Goal: Transaction & Acquisition: Purchase product/service

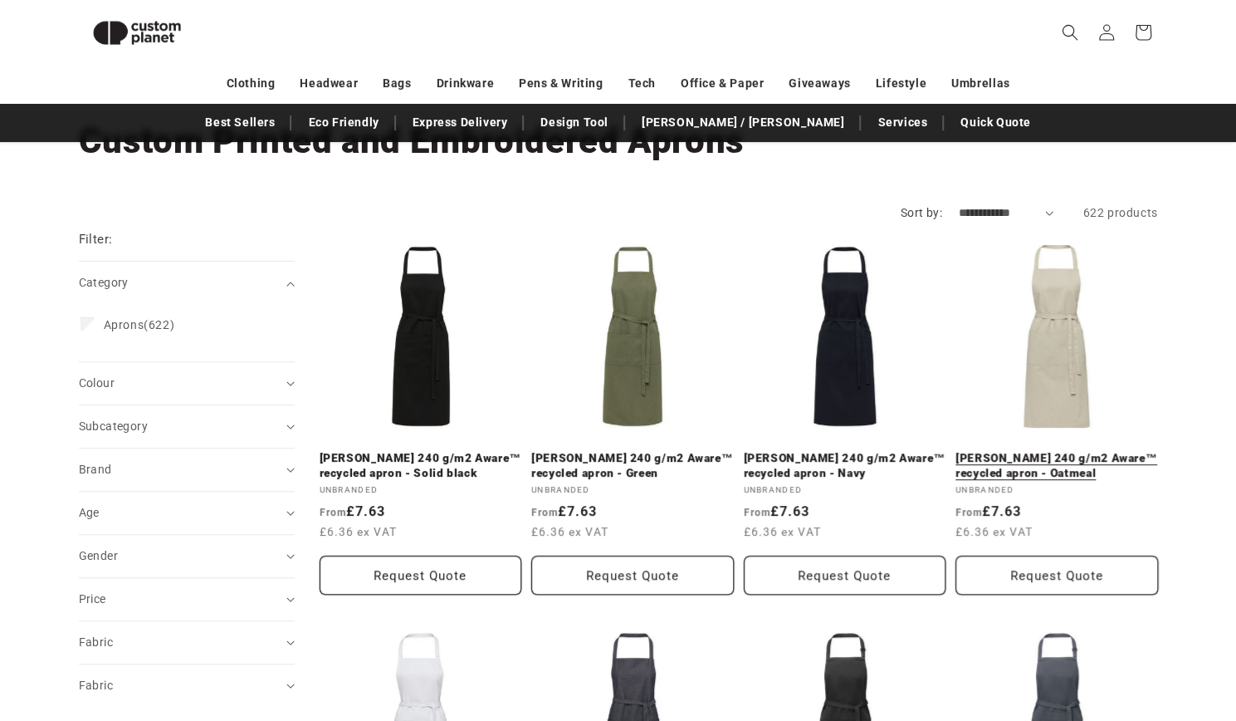
scroll to position [105, 0]
click at [1063, 452] on link "Shara 240 g/m2 Aware™ recycled apron - Oatmeal" at bounding box center [1057, 466] width 203 height 29
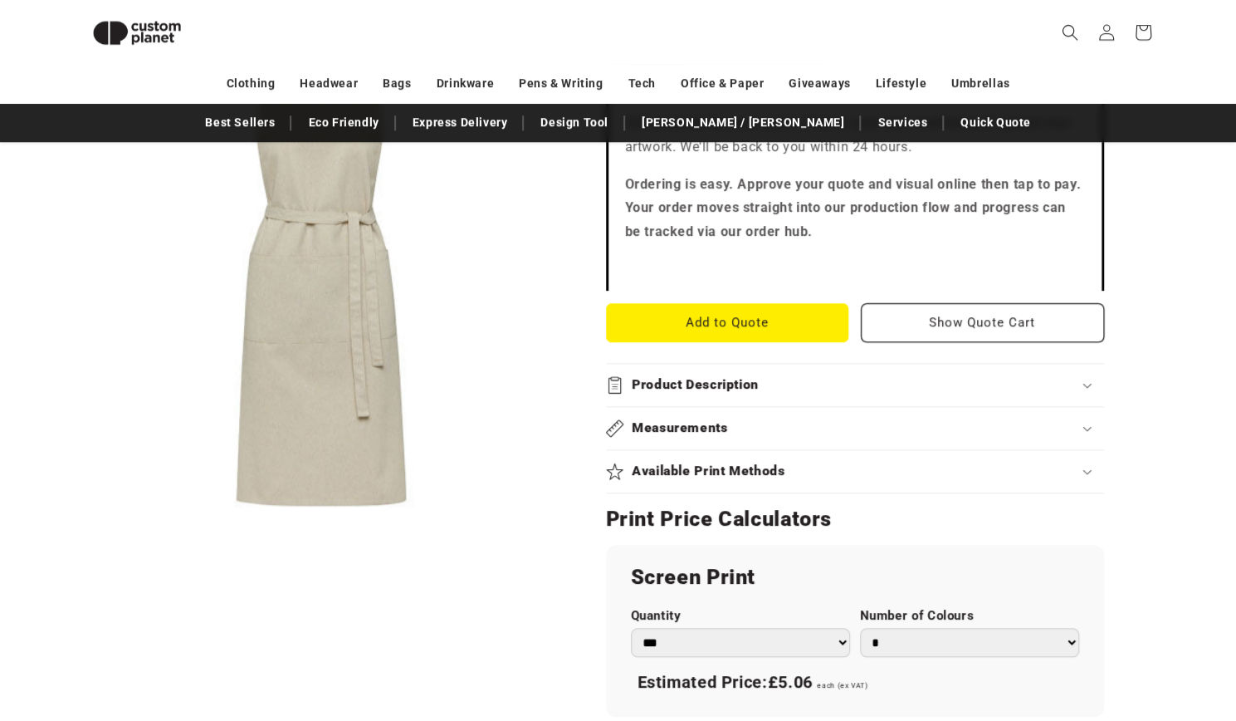
scroll to position [598, 0]
click at [1081, 375] on div "Product Description" at bounding box center [855, 383] width 498 height 17
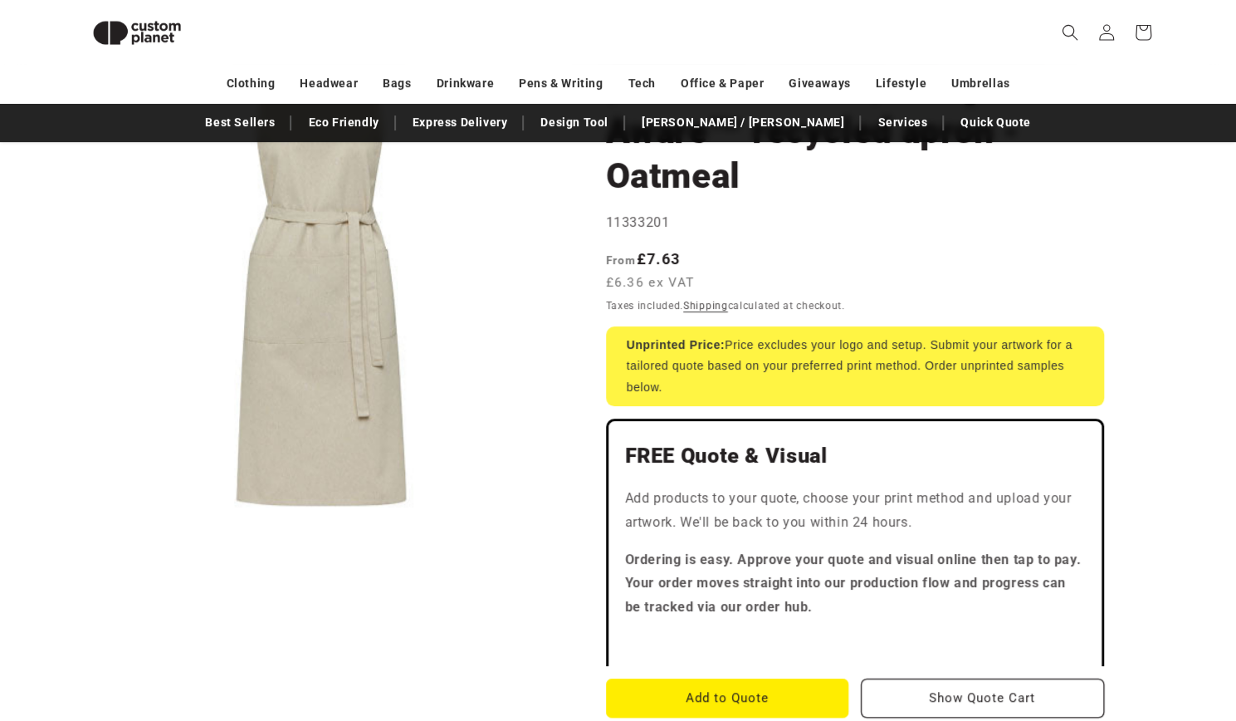
scroll to position [0, 0]
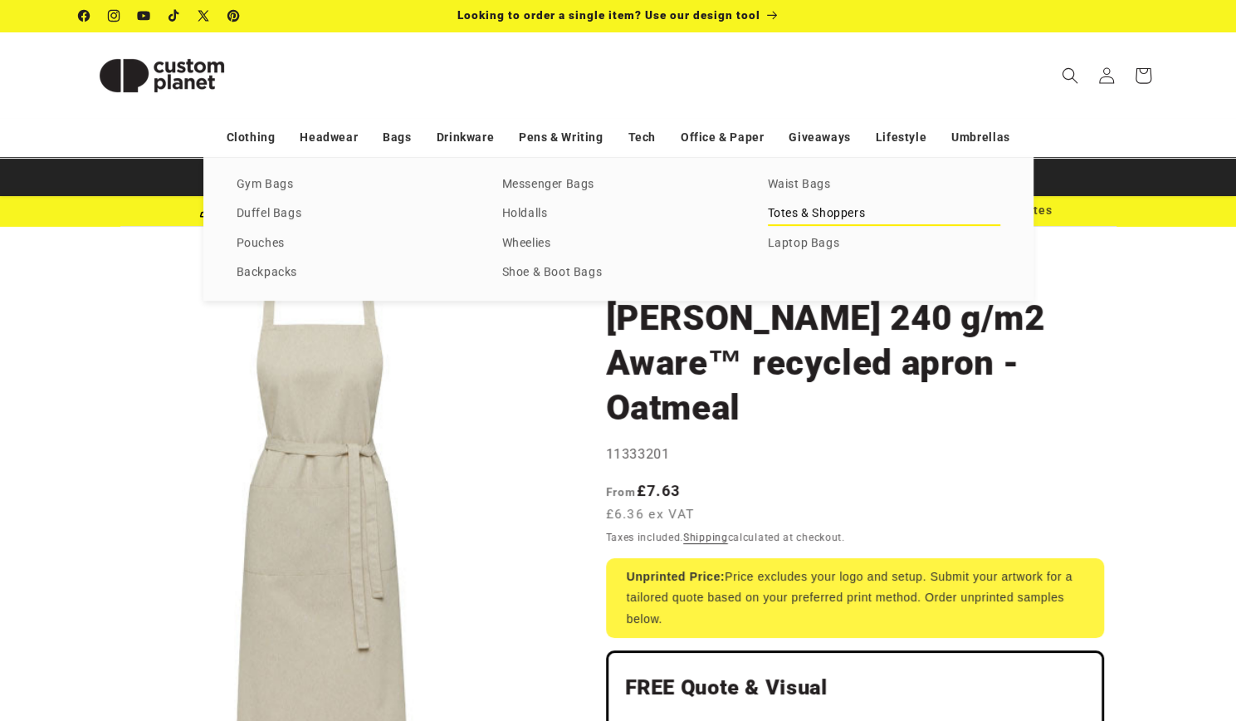
click at [790, 217] on link "Totes & Shoppers" at bounding box center [884, 214] width 232 height 22
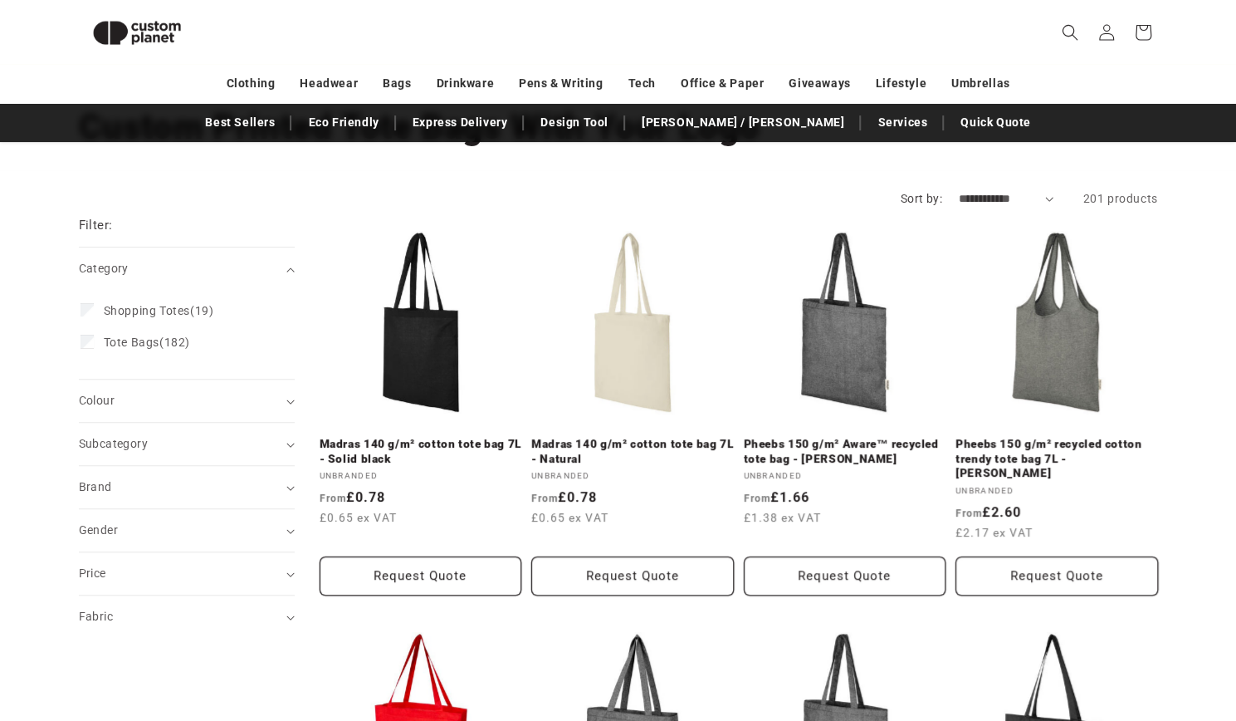
scroll to position [109, 0]
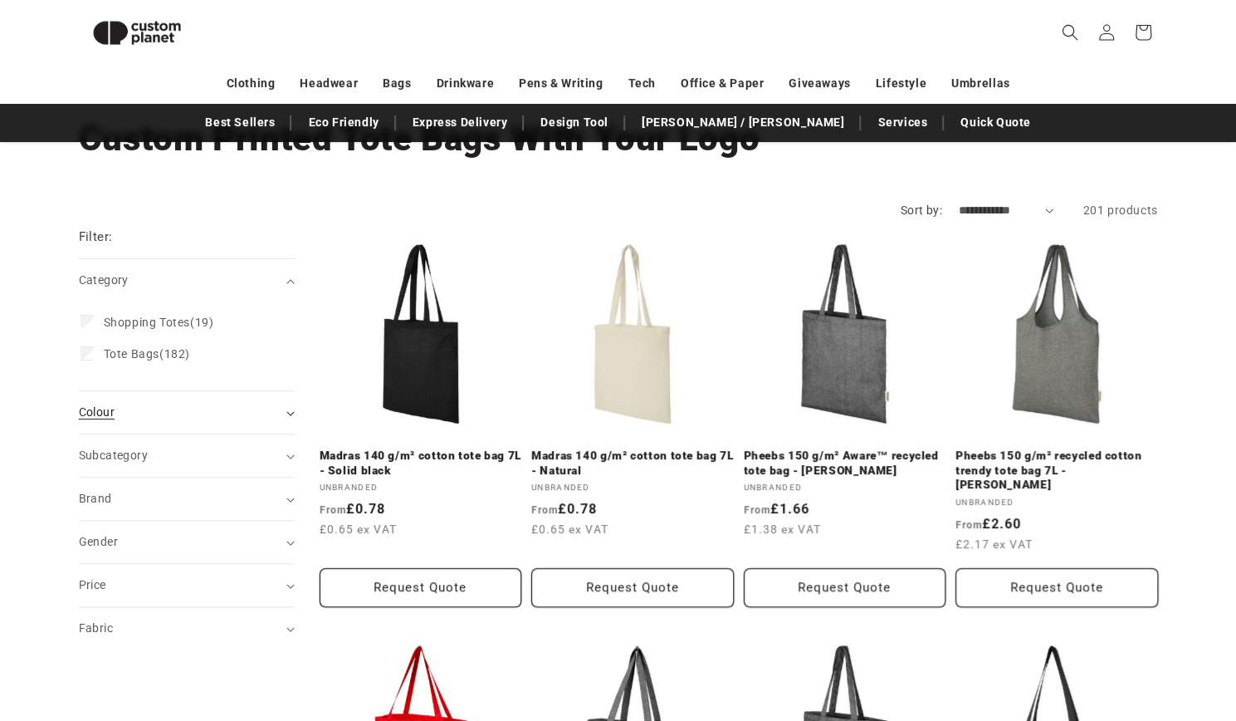
click at [275, 409] on div "Colour (0)" at bounding box center [180, 412] width 202 height 17
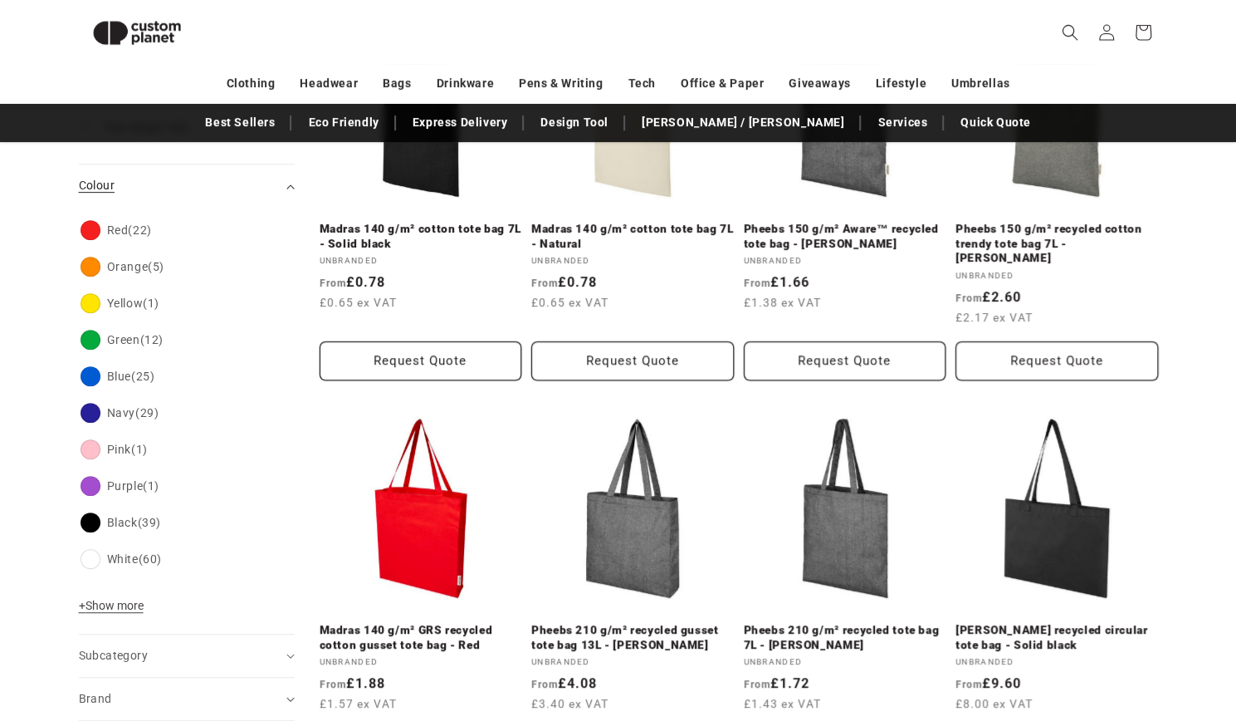
scroll to position [336, 0]
click at [100, 600] on span "+ Show more" at bounding box center [111, 604] width 65 height 13
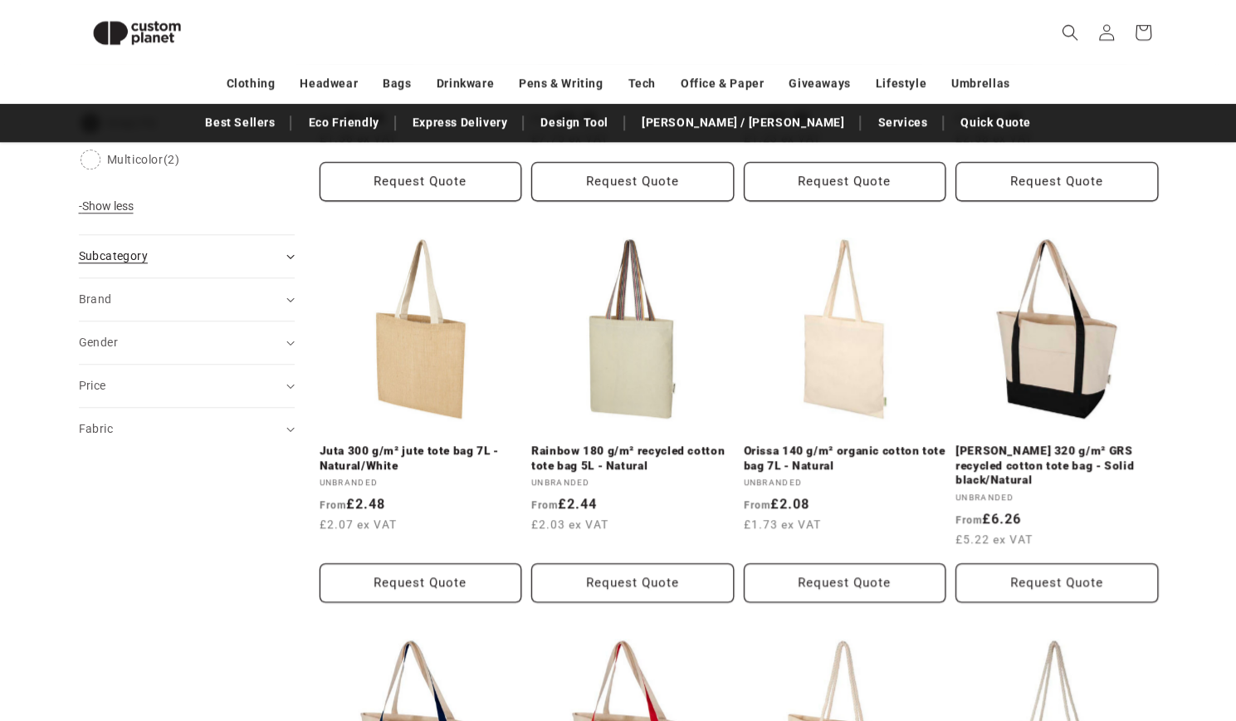
scroll to position [892, 0]
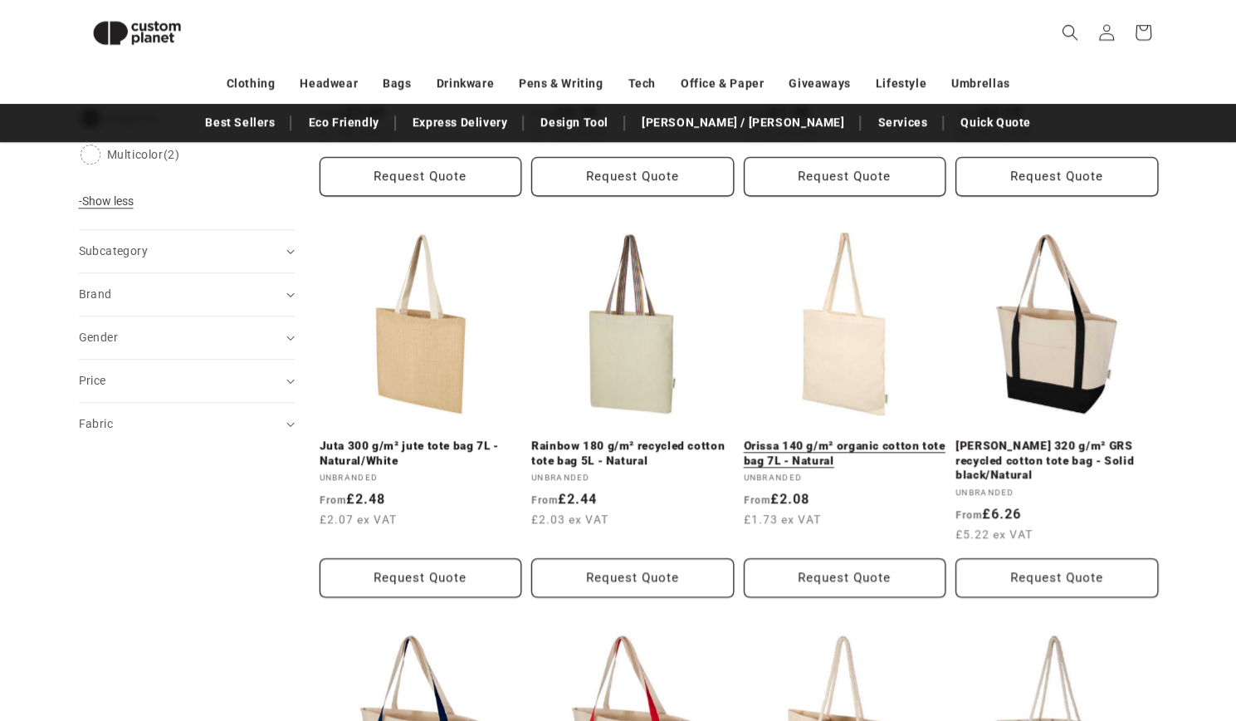
click at [856, 438] on link "Orissa 140 g/m² organic cotton tote bag 7L - Natural" at bounding box center [845, 452] width 203 height 29
